Goal: Communication & Community: Connect with others

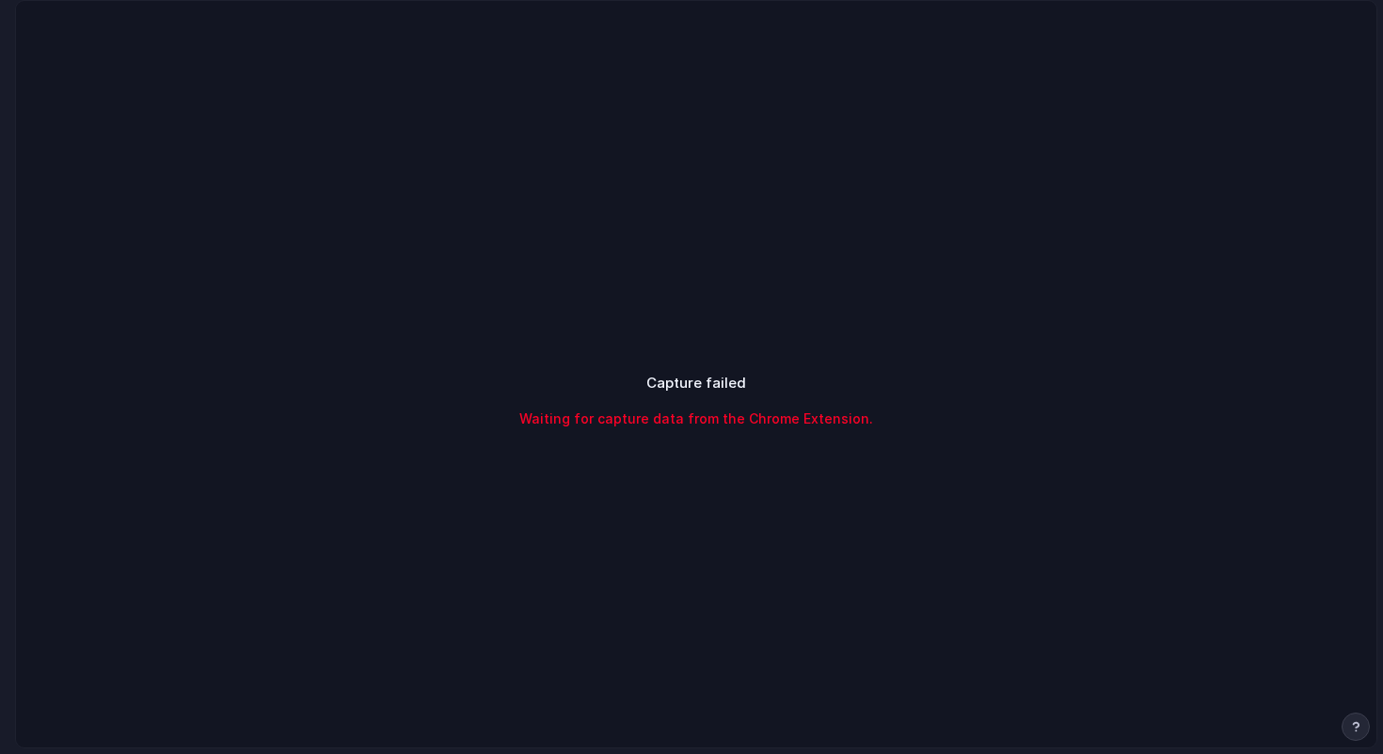
click at [611, 426] on span "Waiting for capture data from the Chrome Extension." at bounding box center [696, 418] width 354 height 20
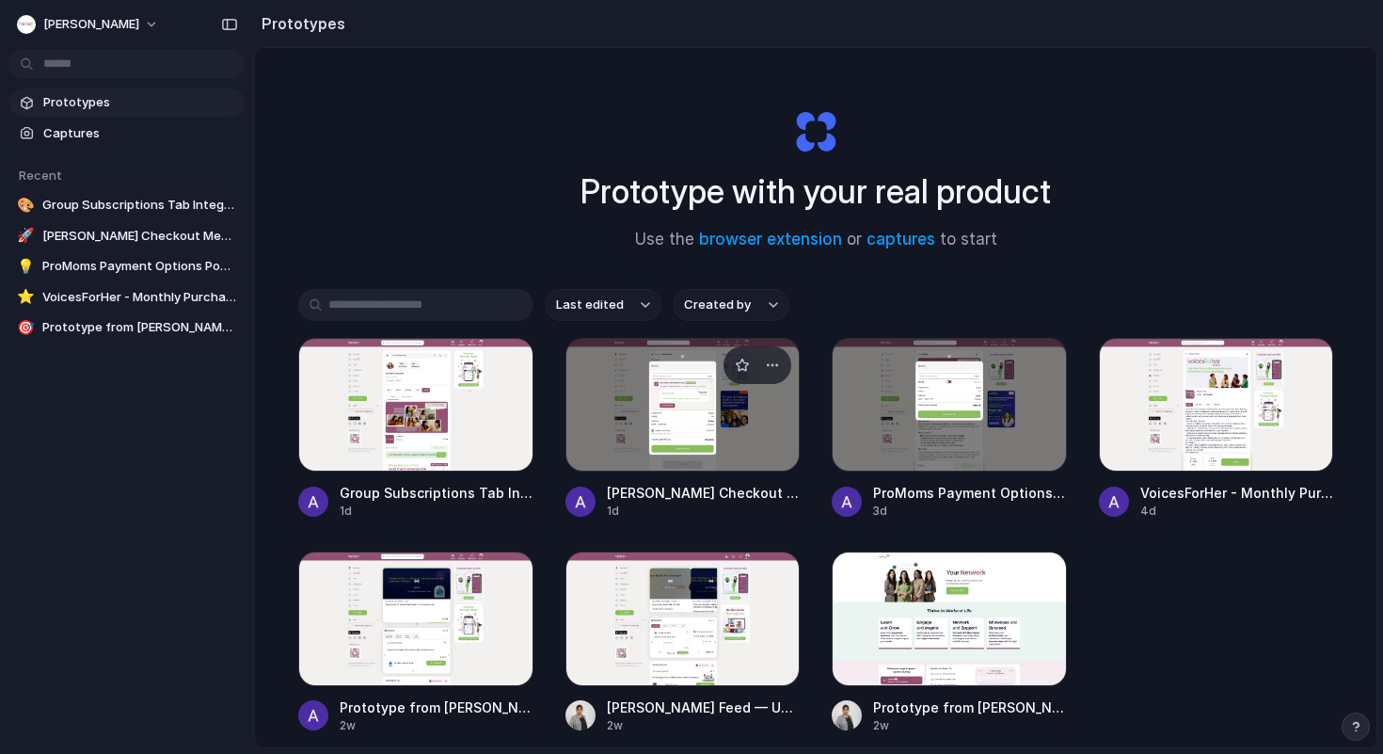
click at [627, 426] on div at bounding box center [682, 405] width 235 height 134
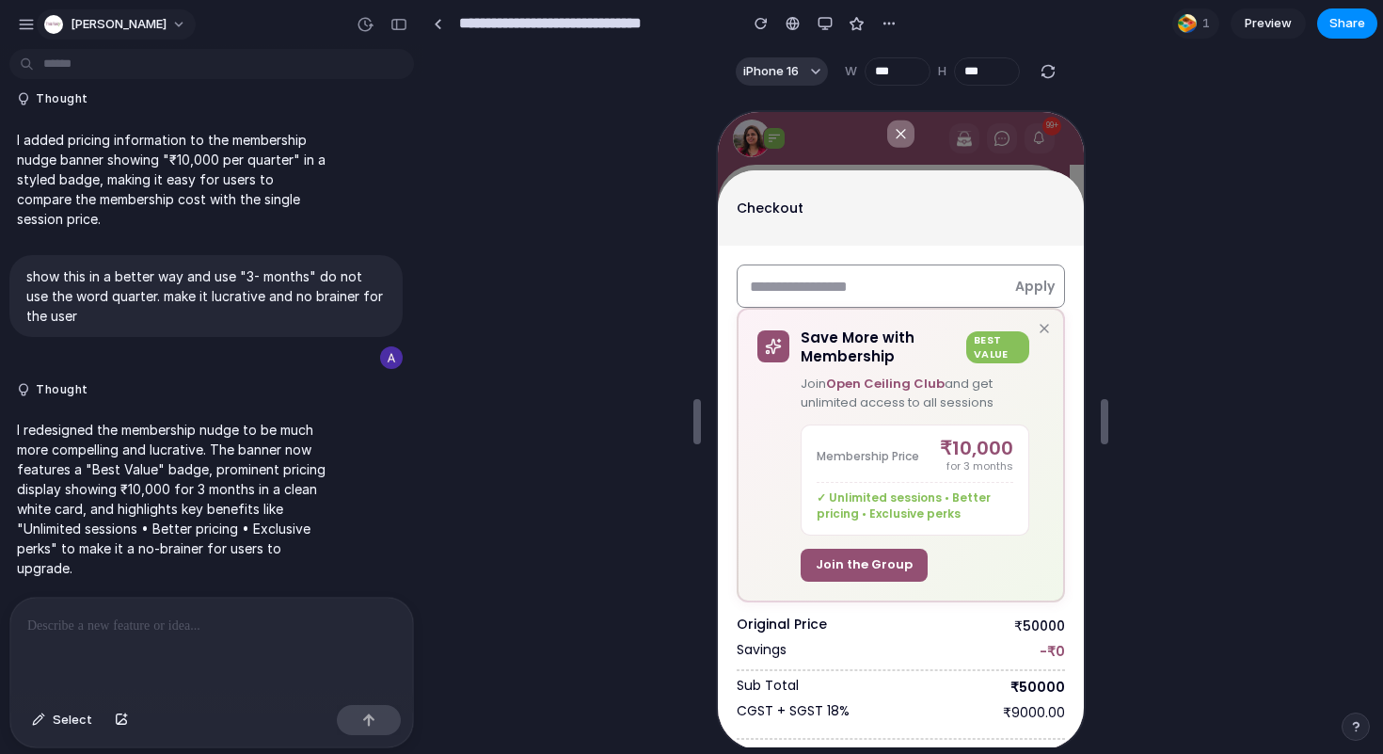
click at [82, 21] on span "[PERSON_NAME]" at bounding box center [119, 24] width 96 height 19
click at [119, 35] on div "Settings Invite members Change theme Sign out" at bounding box center [691, 377] width 1383 height 754
click at [1337, 22] on span "Share" at bounding box center [1347, 23] width 36 height 19
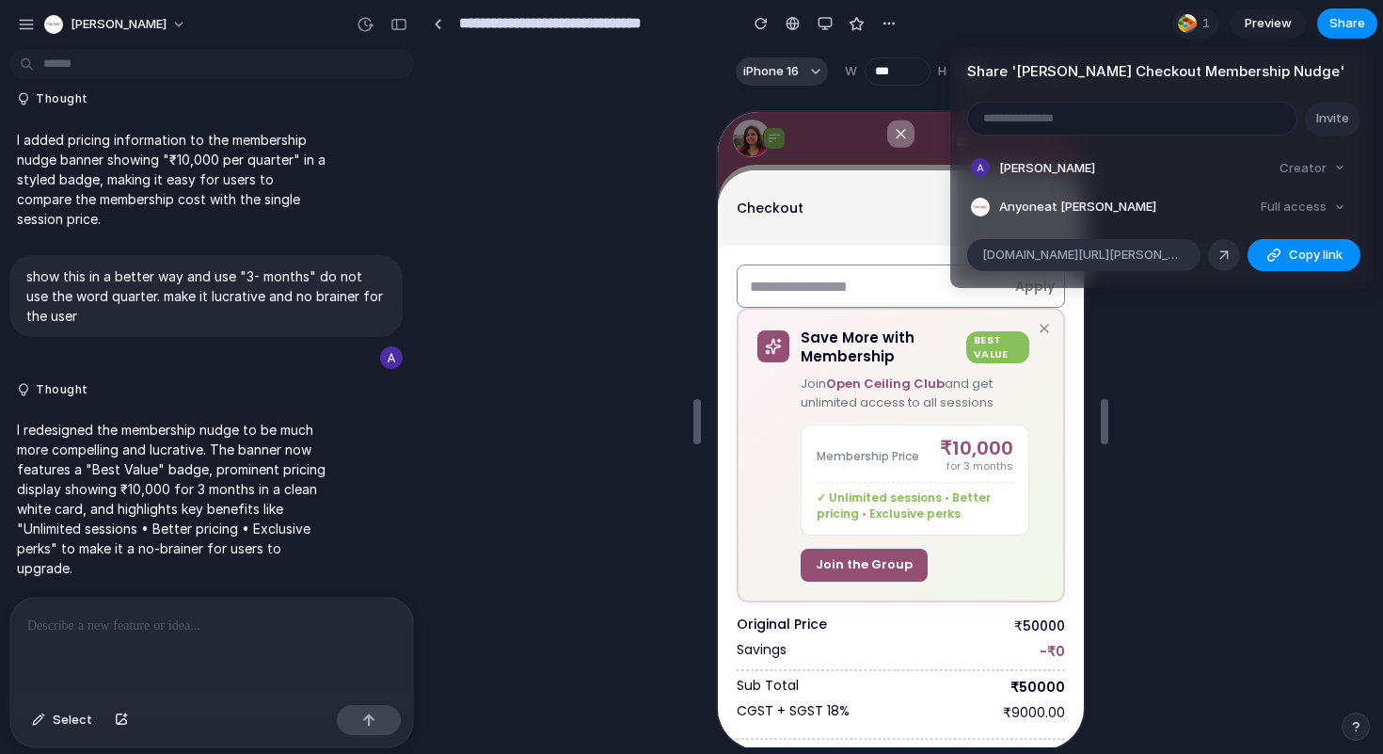
click at [1054, 126] on input "email" at bounding box center [1132, 119] width 328 height 32
type input "**********"
click at [1341, 116] on span "Invite" at bounding box center [1332, 118] width 33 height 19
click at [1270, 250] on div "button" at bounding box center [1273, 254] width 15 height 15
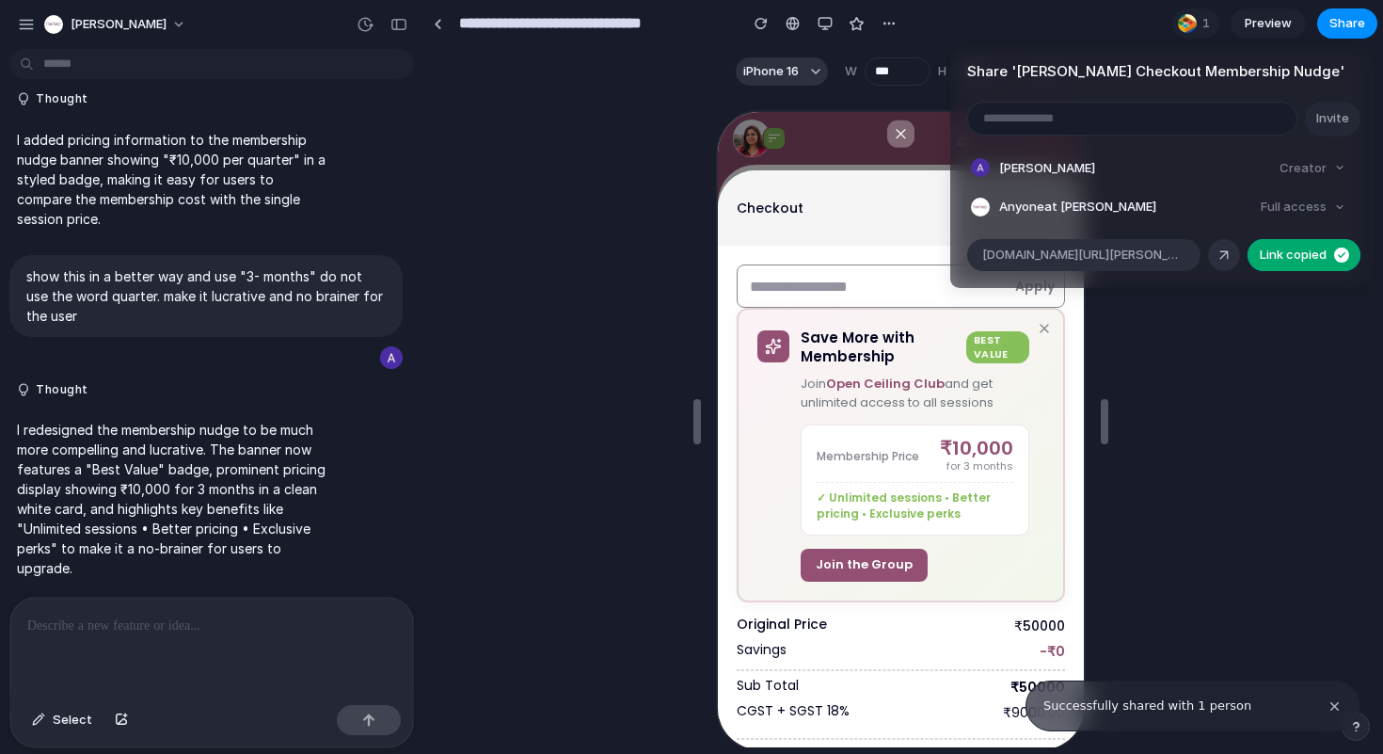
click at [1293, 195] on div "Full access" at bounding box center [1303, 207] width 100 height 26
click at [1299, 207] on div "Full access" at bounding box center [1303, 207] width 100 height 26
